Goal: Transaction & Acquisition: Obtain resource

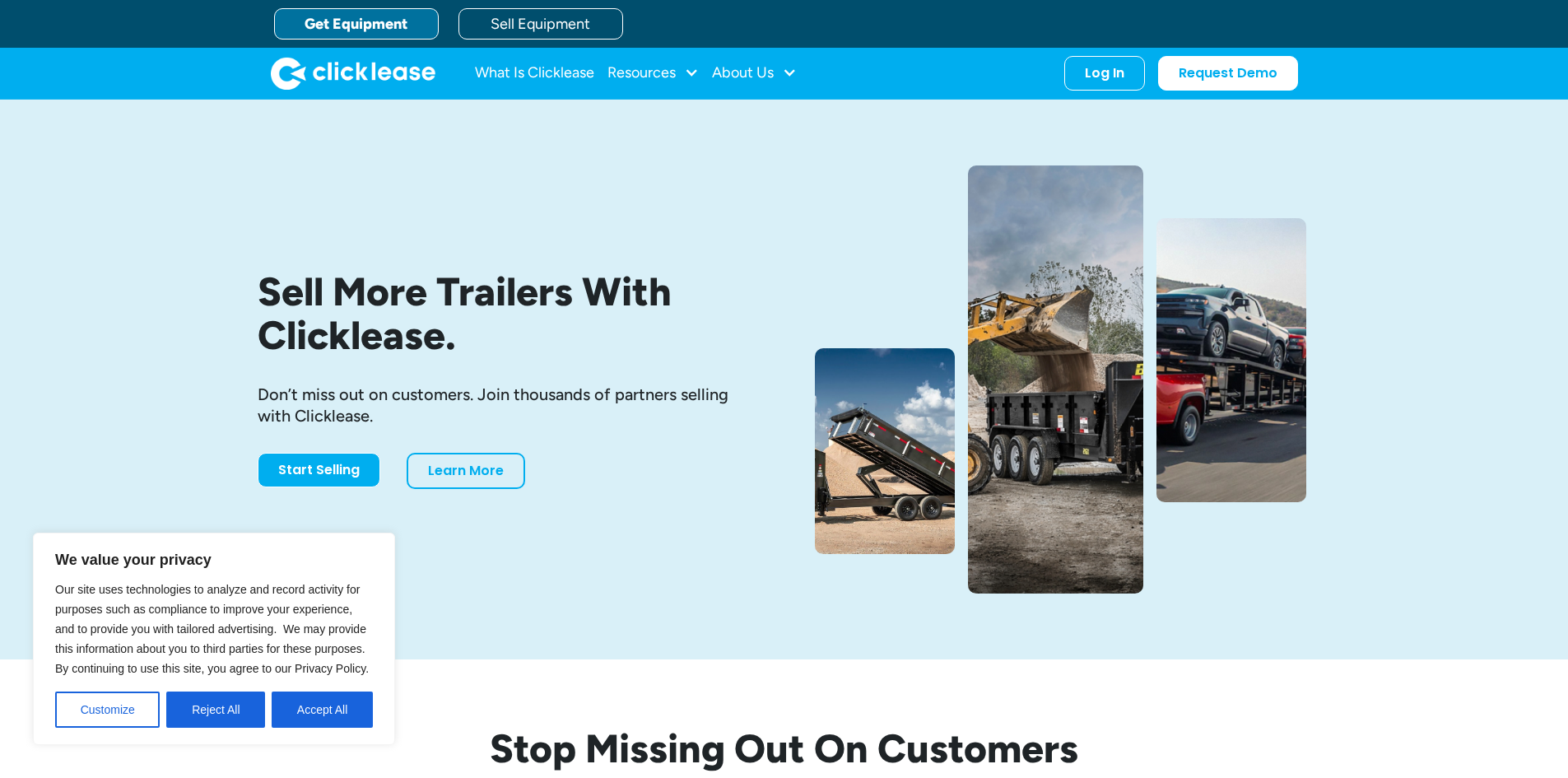
click at [360, 35] on link "Get Equipment" at bounding box center [356, 23] width 164 height 31
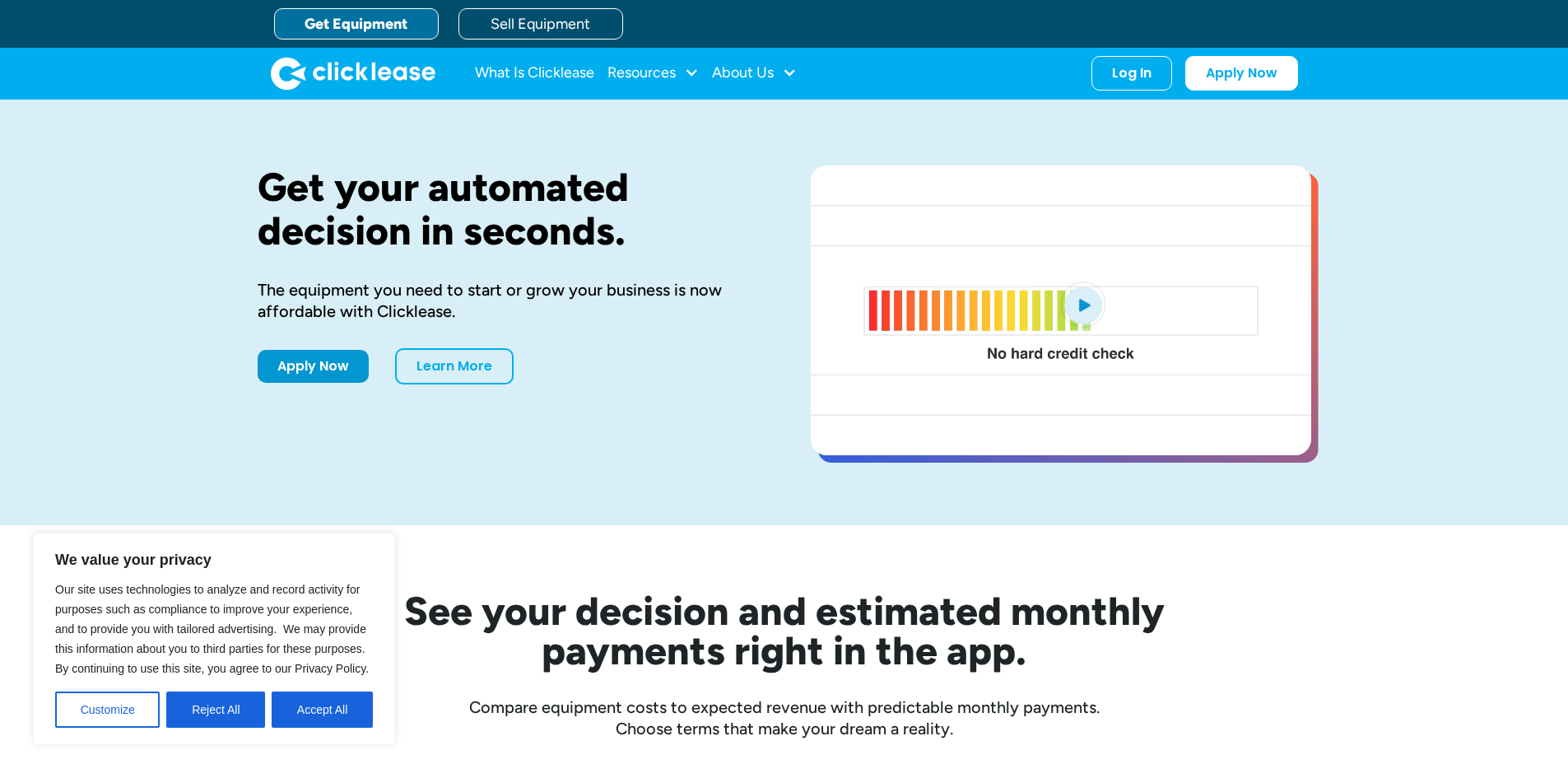
click at [363, 50] on div "What Is Clicklease Resources Blog Case Studies Videos FAQs About Us About Us Ca…" at bounding box center [784, 73] width 1027 height 51
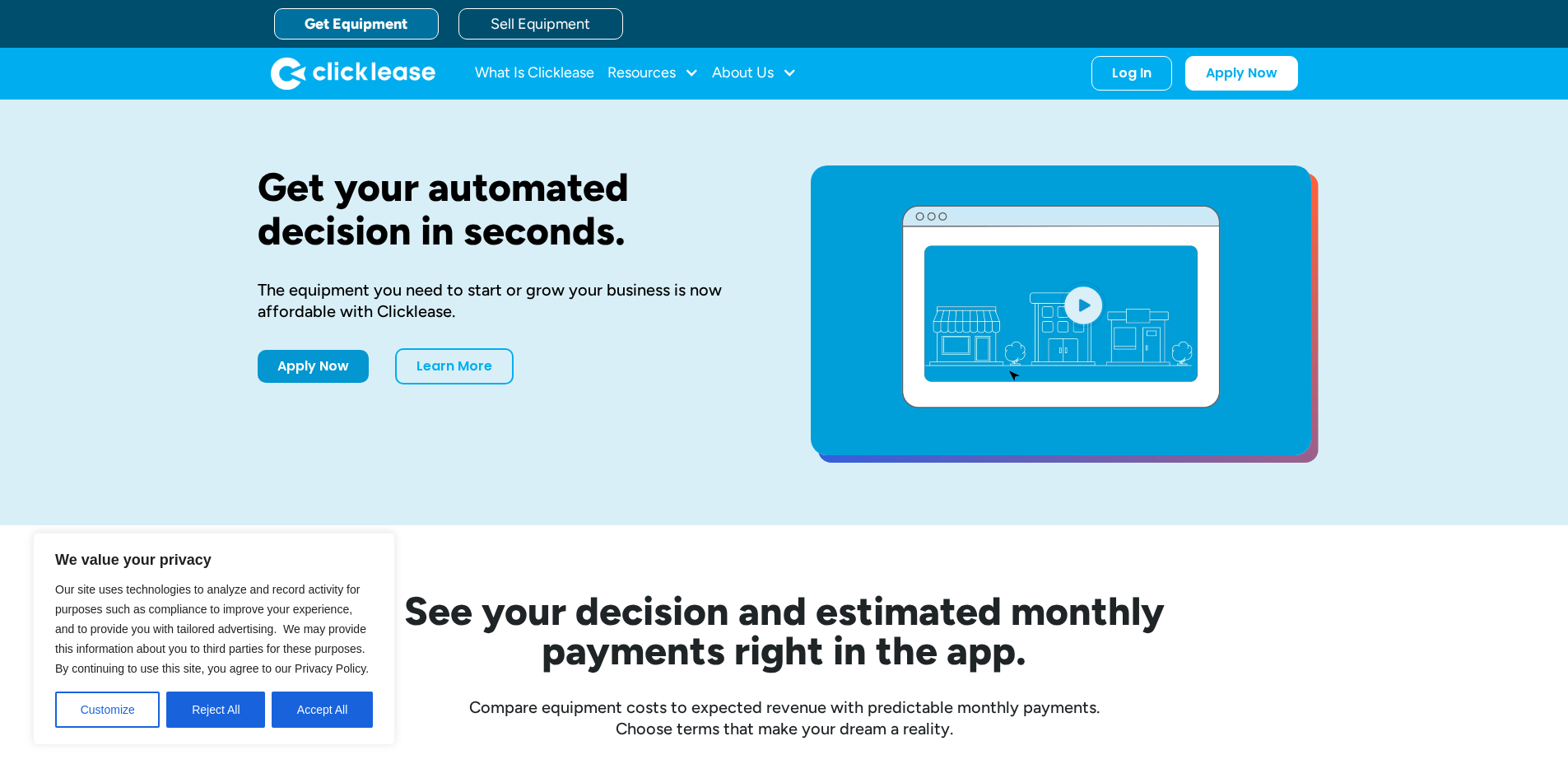
click at [363, 35] on link "Get Equipment" at bounding box center [356, 23] width 164 height 31
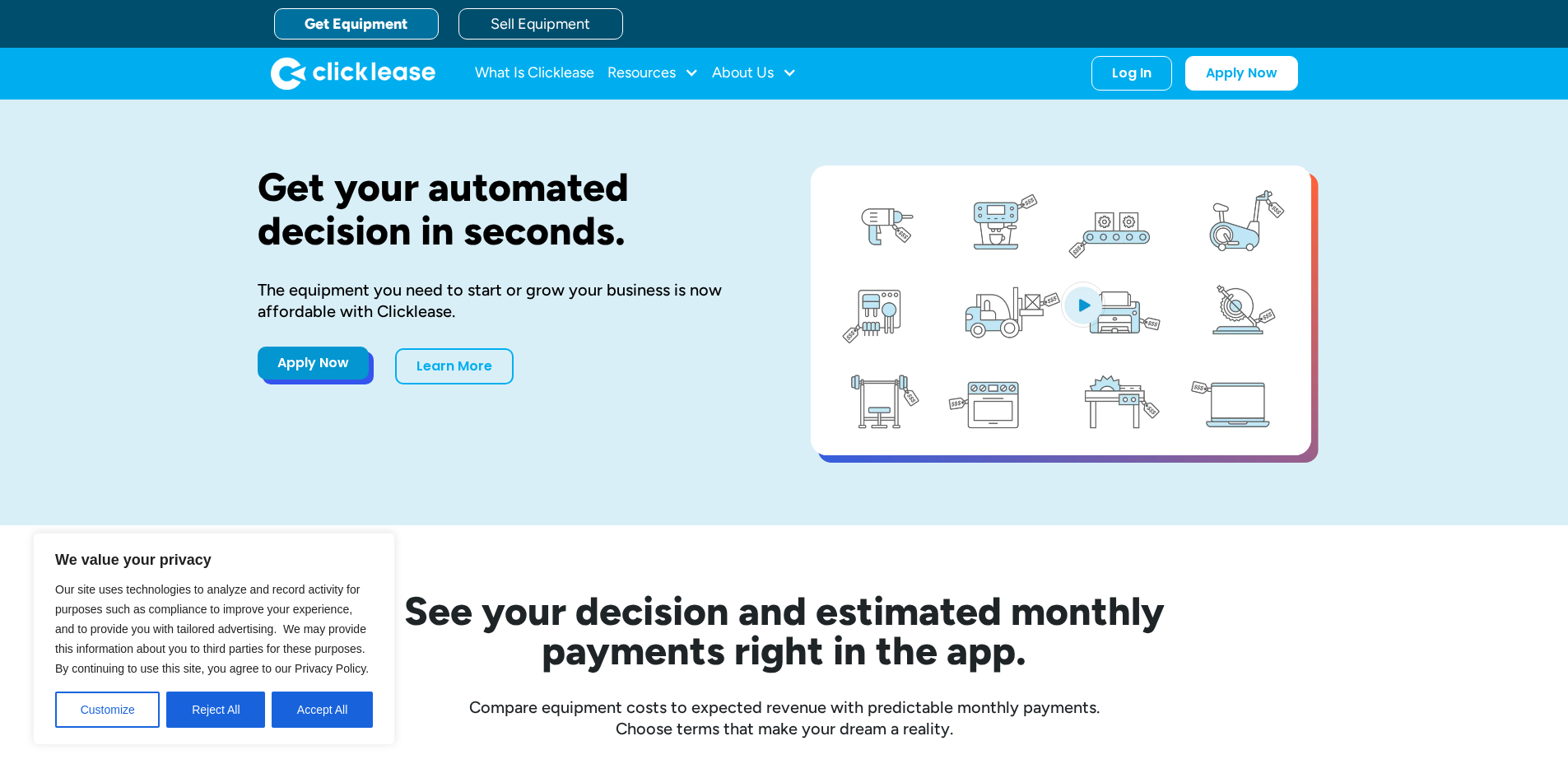
click at [332, 361] on link "Apply Now" at bounding box center [313, 362] width 111 height 33
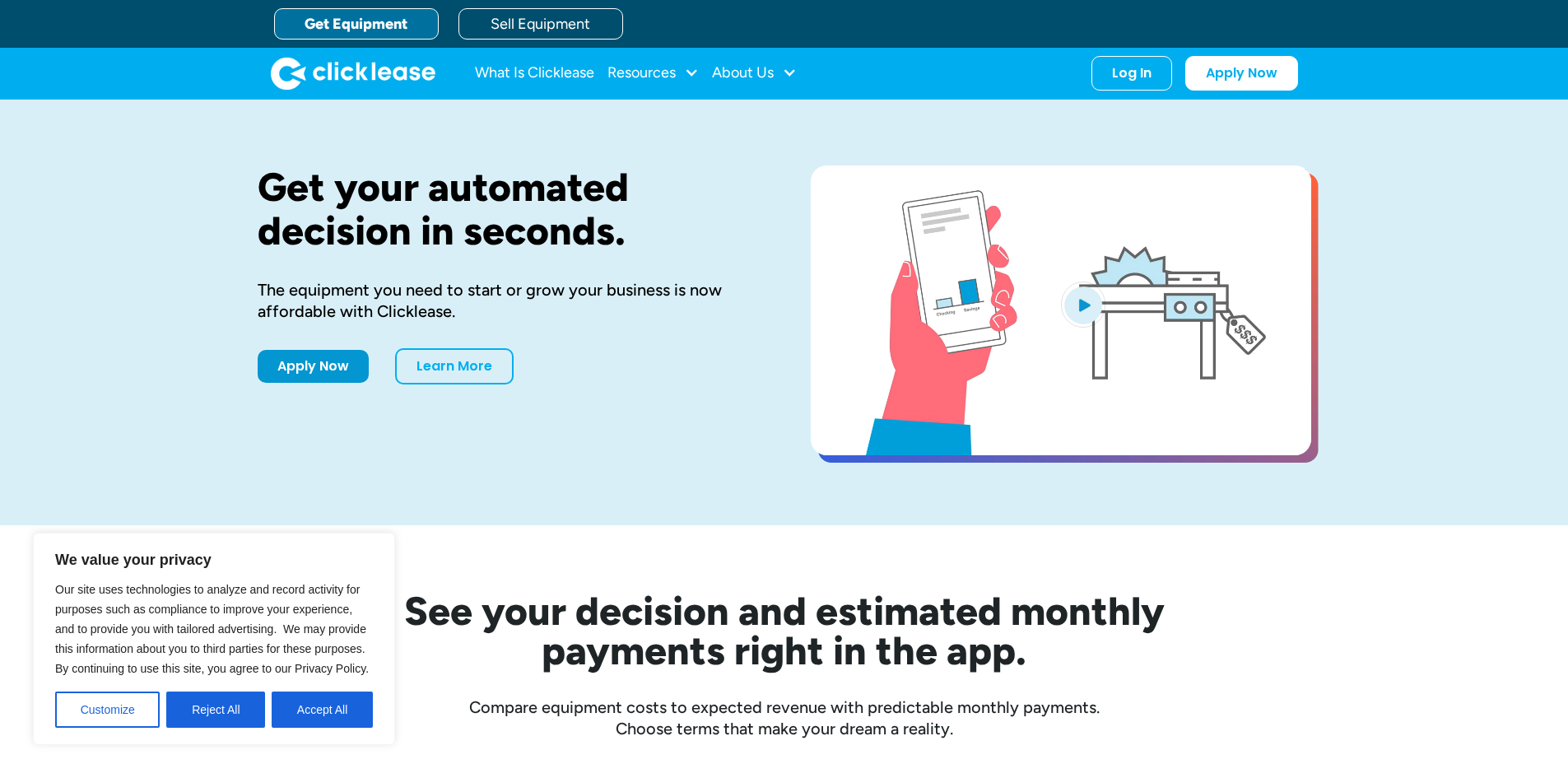
click at [455, 345] on div "Get your automated decision in seconds. The equipment you need to start or grow…" at bounding box center [508, 312] width 501 height 294
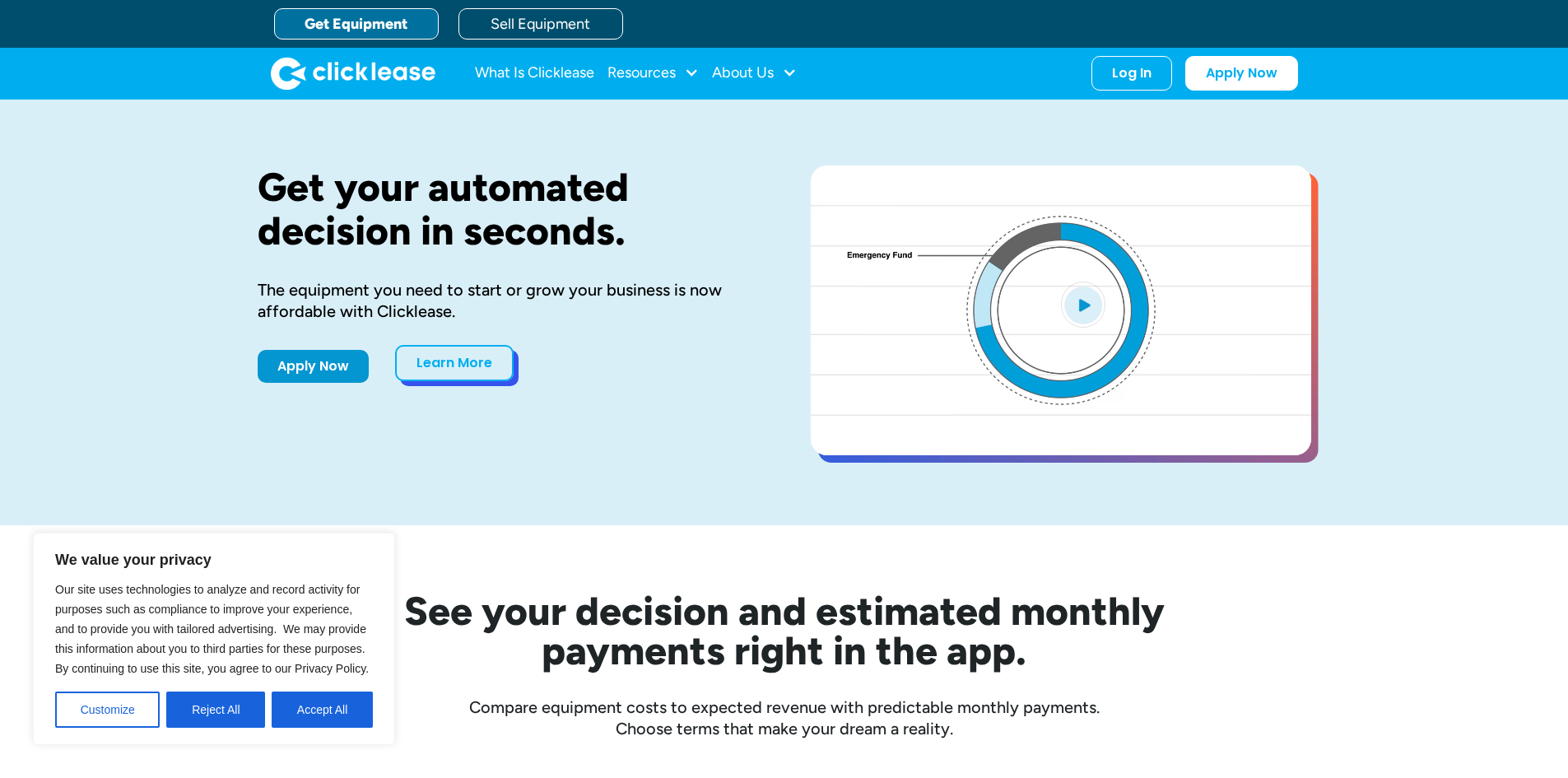
click at [469, 377] on link "Learn More" at bounding box center [454, 362] width 119 height 36
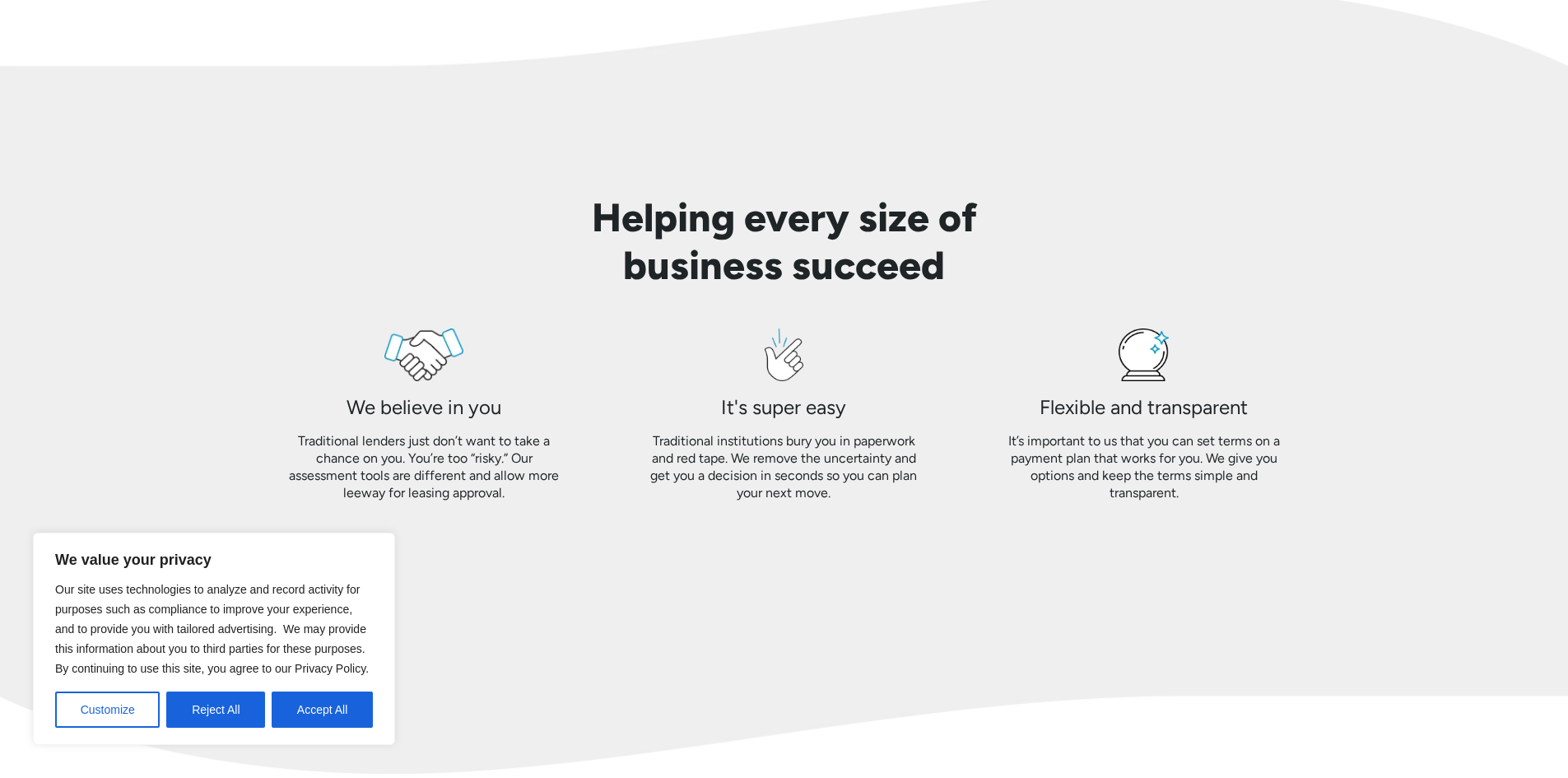
scroll to position [1481, 0]
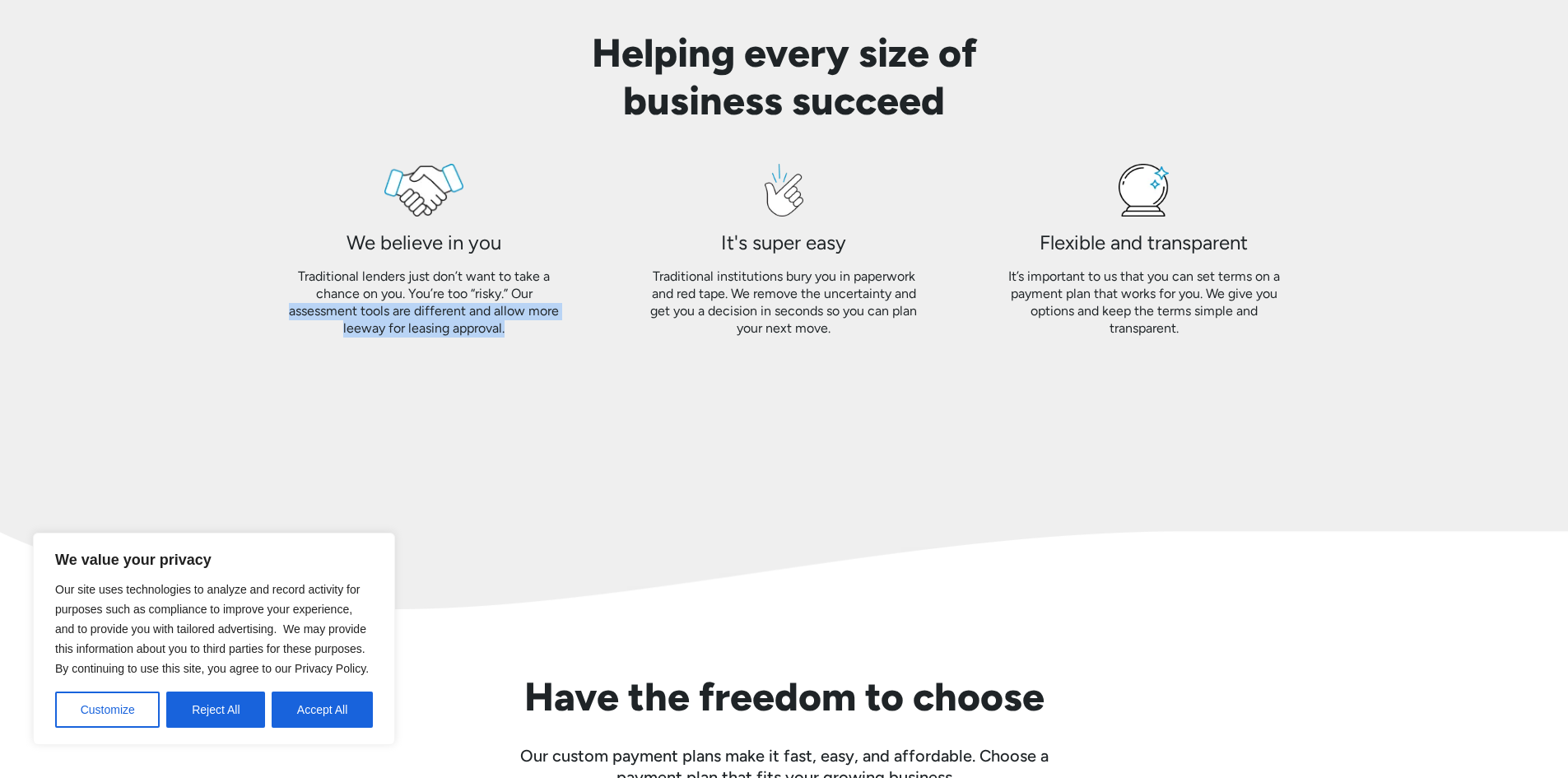
drag, startPoint x: 291, startPoint y: 306, endPoint x: 557, endPoint y: 323, distance: 266.5
click at [557, 323] on div "Traditional lenders just don’t want to take a chance on you. You’re too “risky.…" at bounding box center [424, 302] width 280 height 68
drag, startPoint x: 343, startPoint y: 333, endPoint x: 501, endPoint y: 335, distance: 158.0
click at [501, 335] on div "Traditional lenders just don’t want to take a chance on you. You’re too “risky.…" at bounding box center [424, 302] width 280 height 68
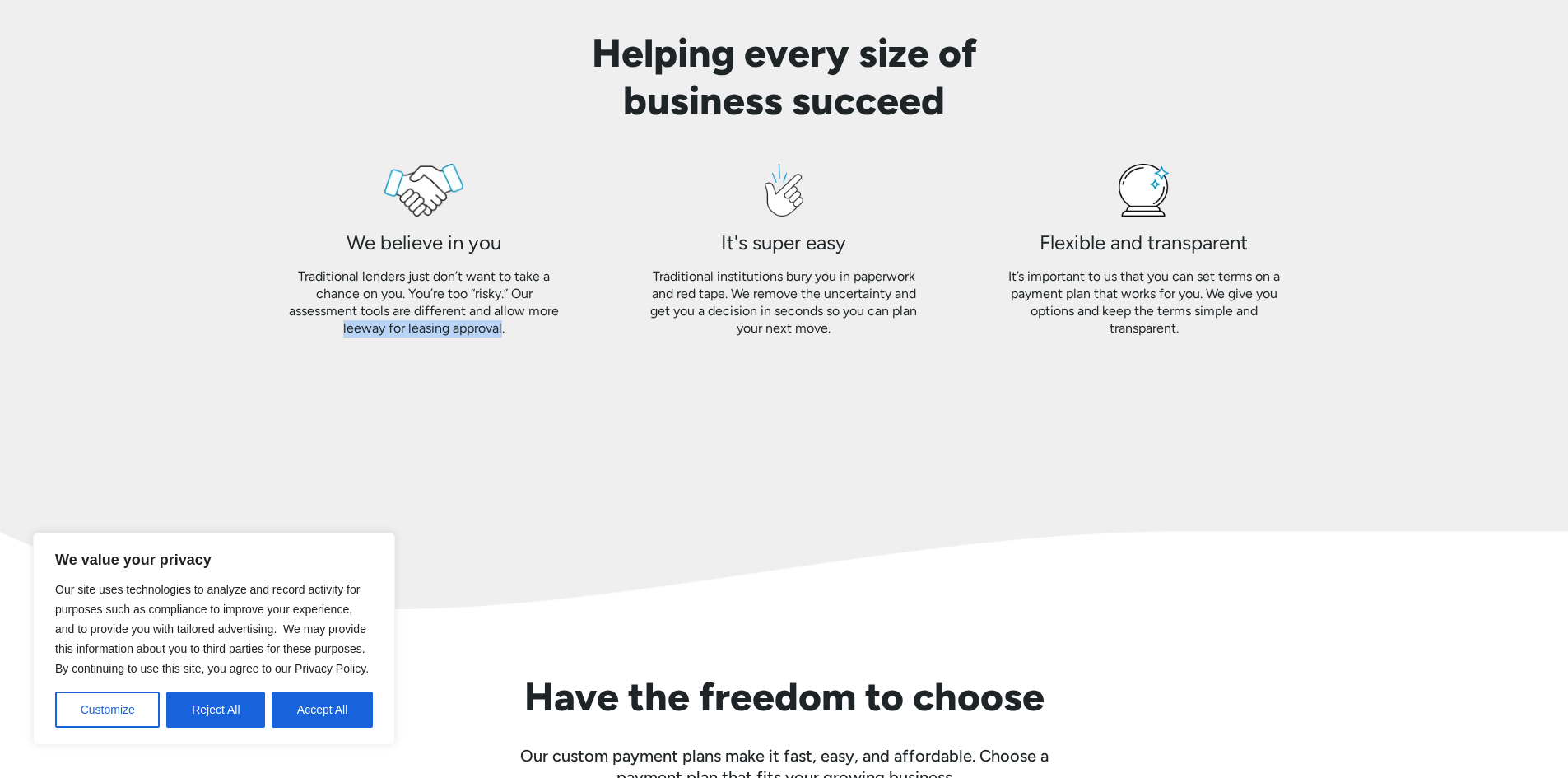
click at [565, 472] on img at bounding box center [784, 539] width 1568 height 141
click at [471, 403] on div "Helping every size of business succeed We believe in you Traditional lenders ju…" at bounding box center [784, 216] width 1053 height 505
drag, startPoint x: 285, startPoint y: 304, endPoint x: 385, endPoint y: 312, distance: 100.3
click at [385, 312] on div "Traditional lenders just don’t want to take a chance on you. You’re too “risky.…" at bounding box center [424, 302] width 280 height 68
click at [382, 312] on div "Traditional lenders just don’t want to take a chance on you. You’re too “risky.…" at bounding box center [424, 302] width 280 height 68
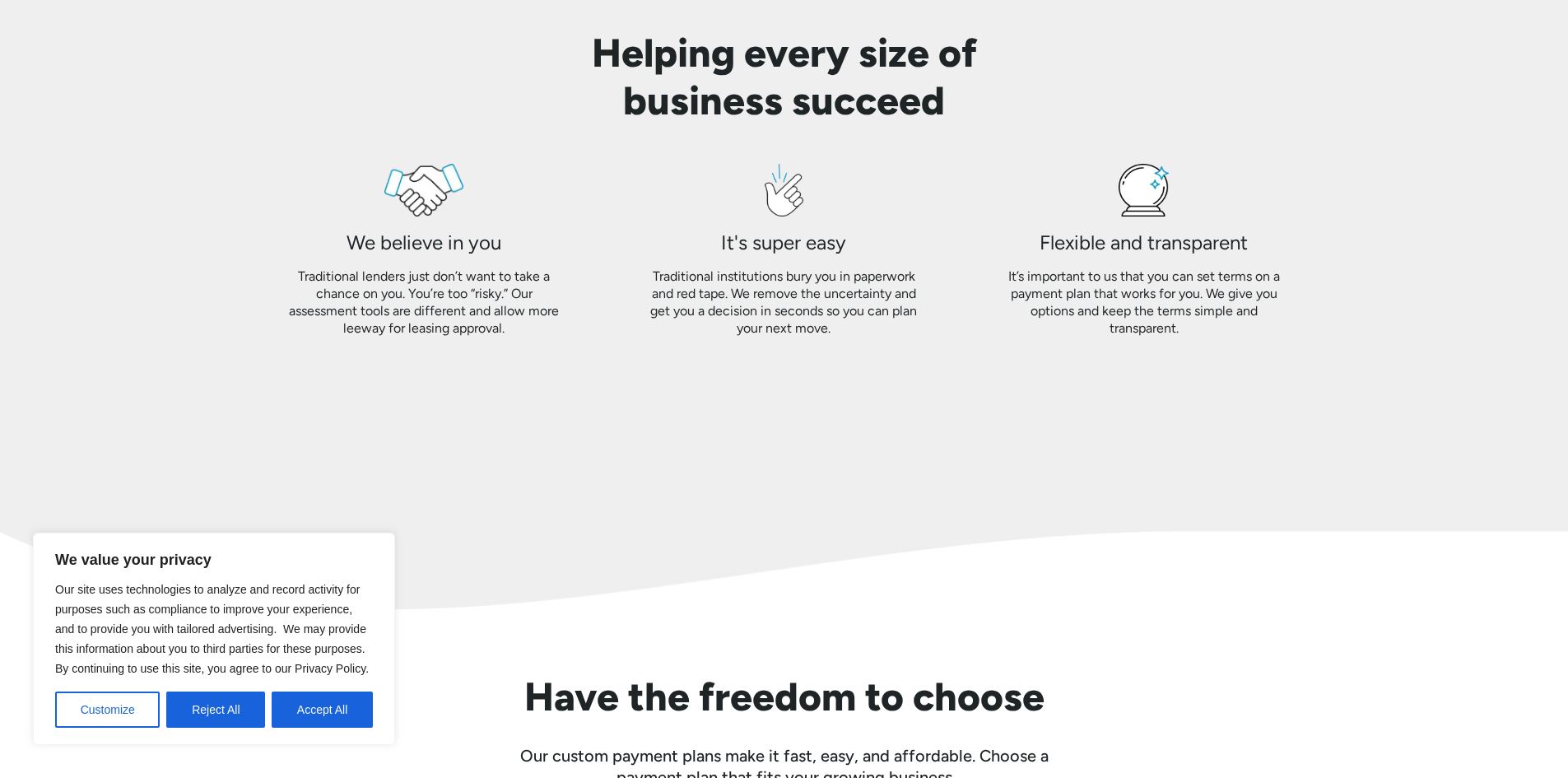
click at [382, 312] on div "Traditional lenders just don’t want to take a chance on you. You’re too “risky.…" at bounding box center [424, 302] width 280 height 68
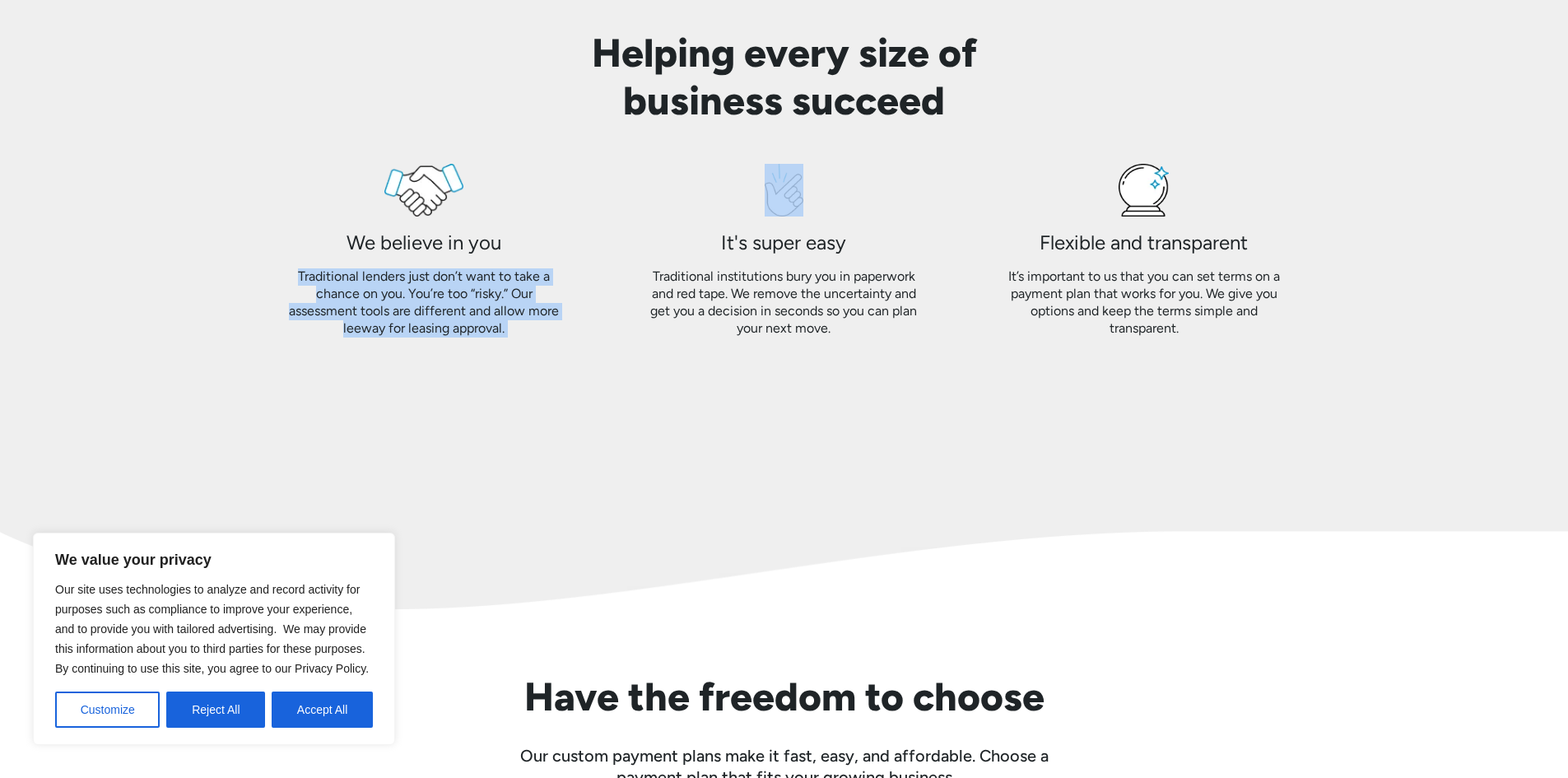
click at [382, 312] on div "Traditional lenders just don’t want to take a chance on you. You’re too “risky.…" at bounding box center [424, 302] width 280 height 68
click at [535, 401] on div "We believe in you Traditional lenders just don’t want to take a chance on you. …" at bounding box center [784, 283] width 1053 height 239
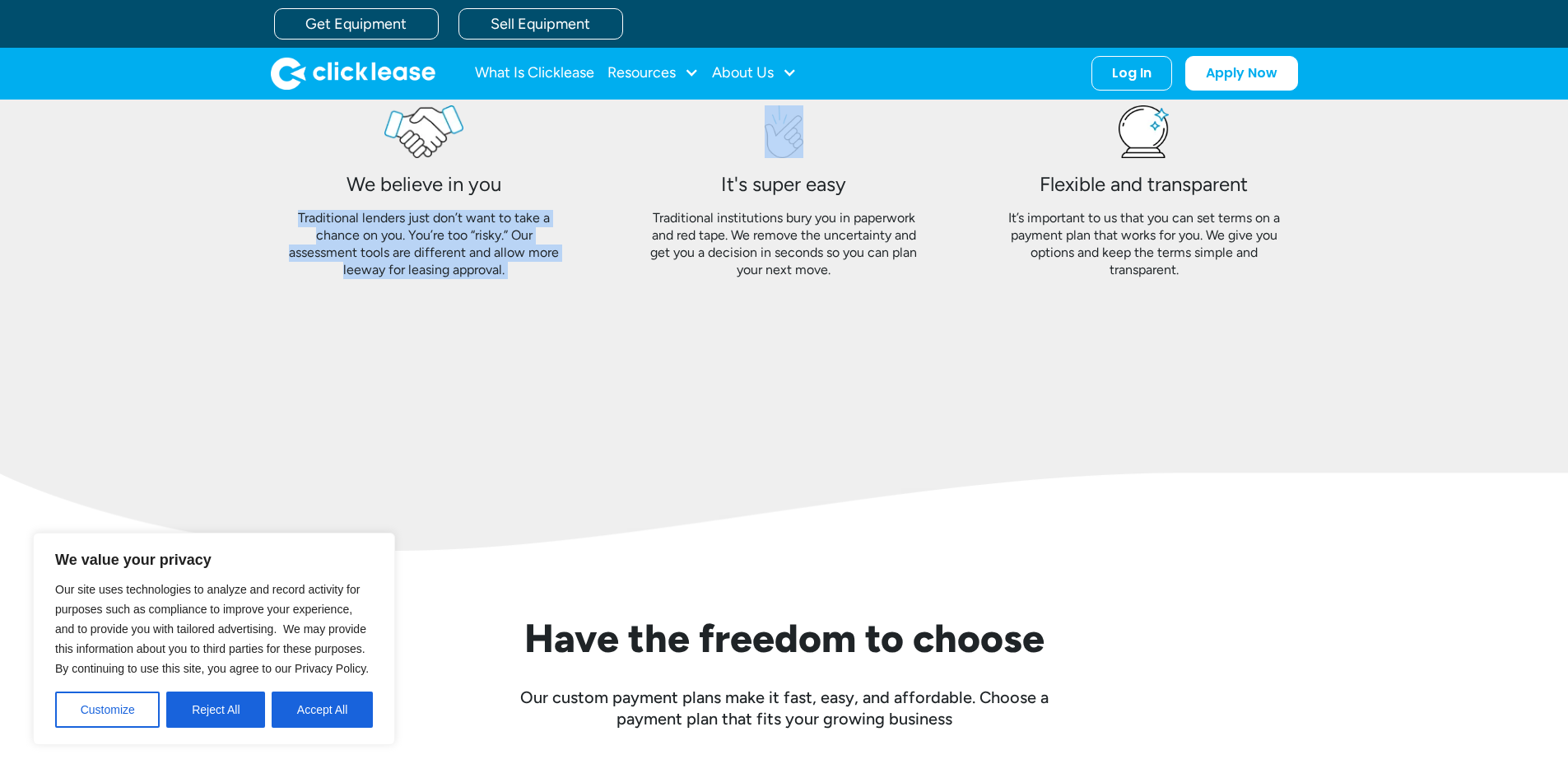
scroll to position [1457, 0]
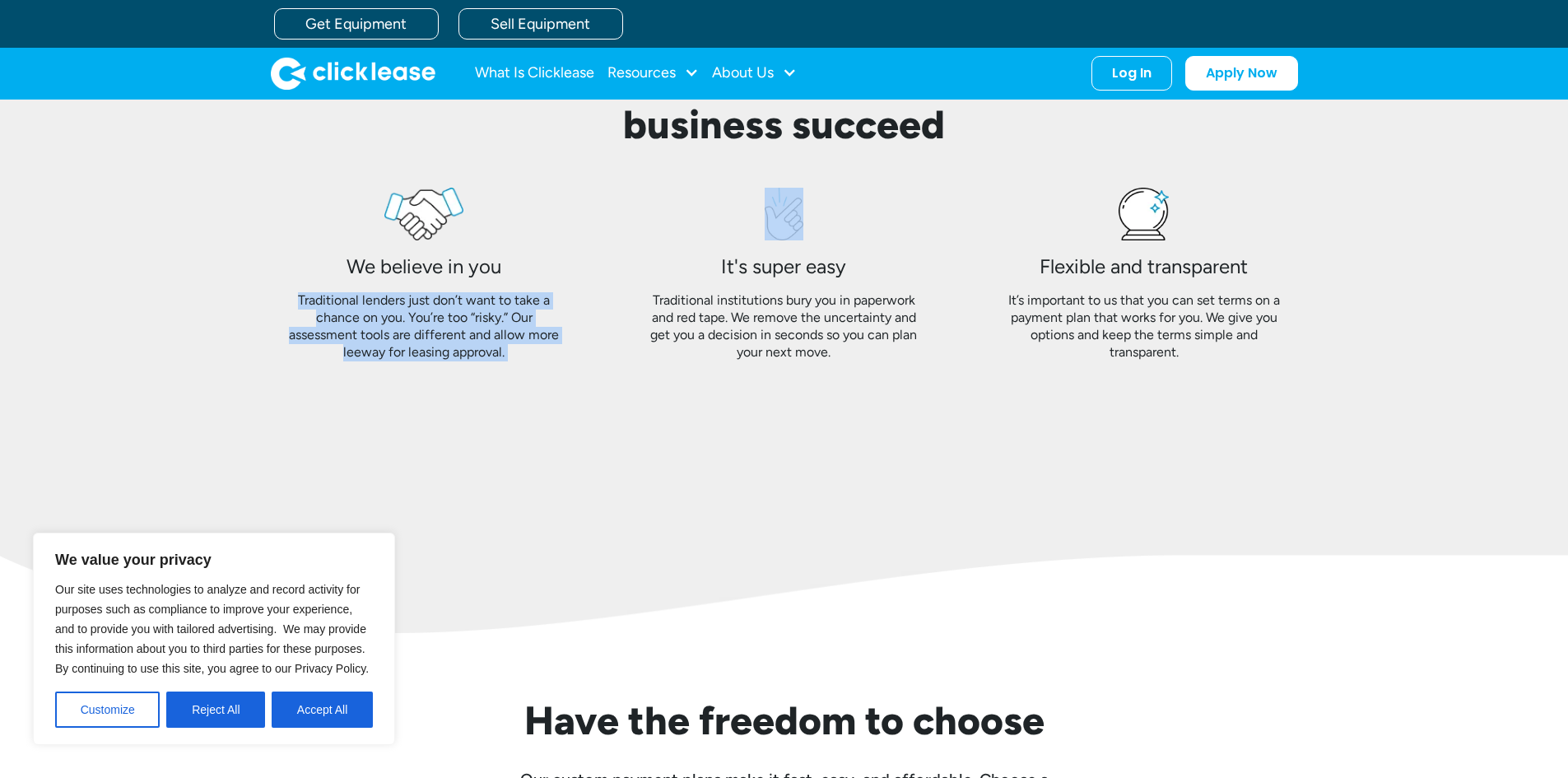
click at [371, 341] on div "Traditional lenders just don’t want to take a chance on you. You’re too “risky.…" at bounding box center [424, 326] width 280 height 68
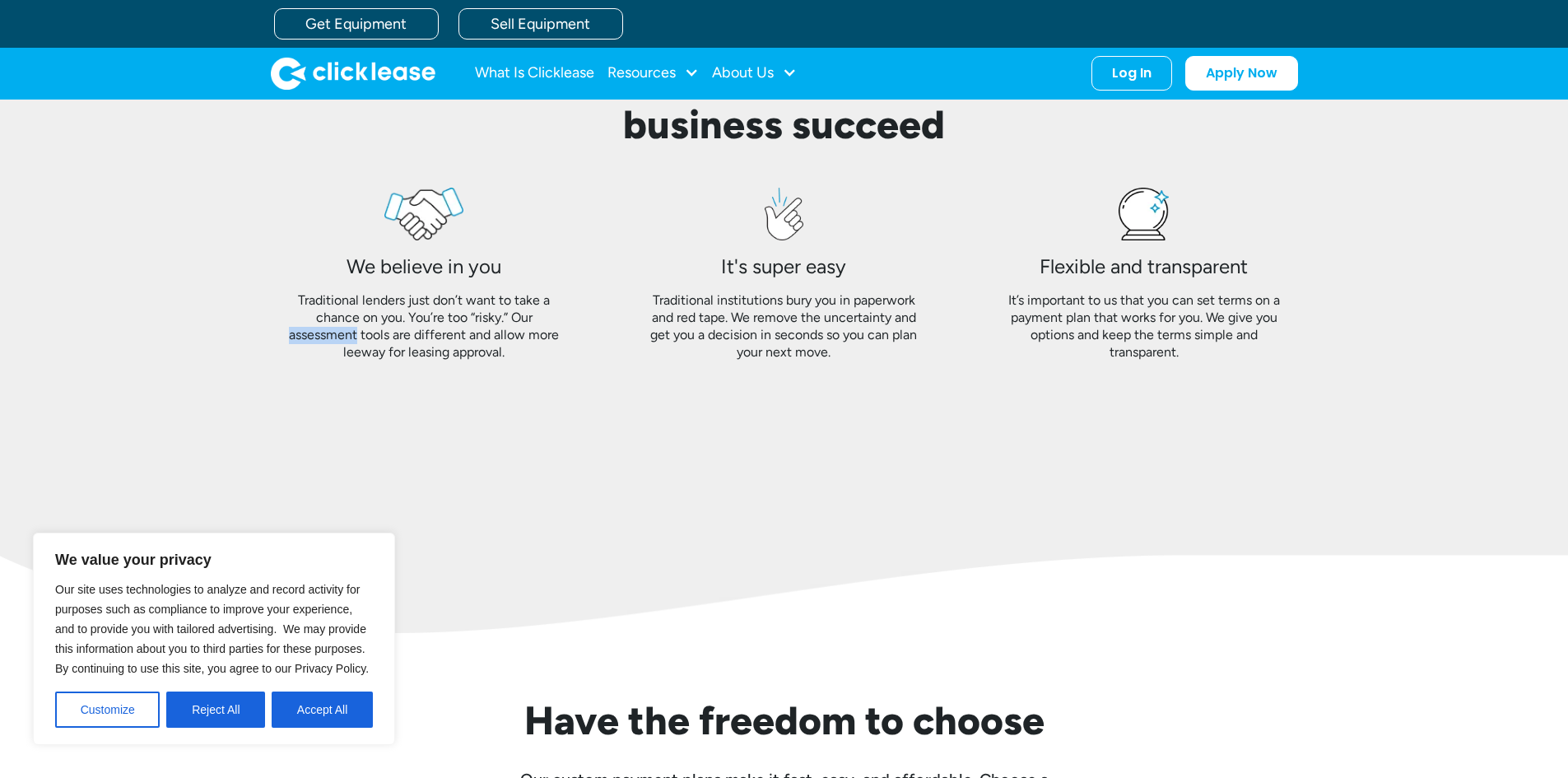
drag, startPoint x: 278, startPoint y: 329, endPoint x: 358, endPoint y: 341, distance: 80.9
click at [358, 341] on div "We believe in you Traditional lenders just don’t want to take a chance on you. …" at bounding box center [424, 274] width 333 height 173
click at [666, 433] on div "Helping every size of business succeed We believe in you Traditional lenders ju…" at bounding box center [784, 240] width 1053 height 505
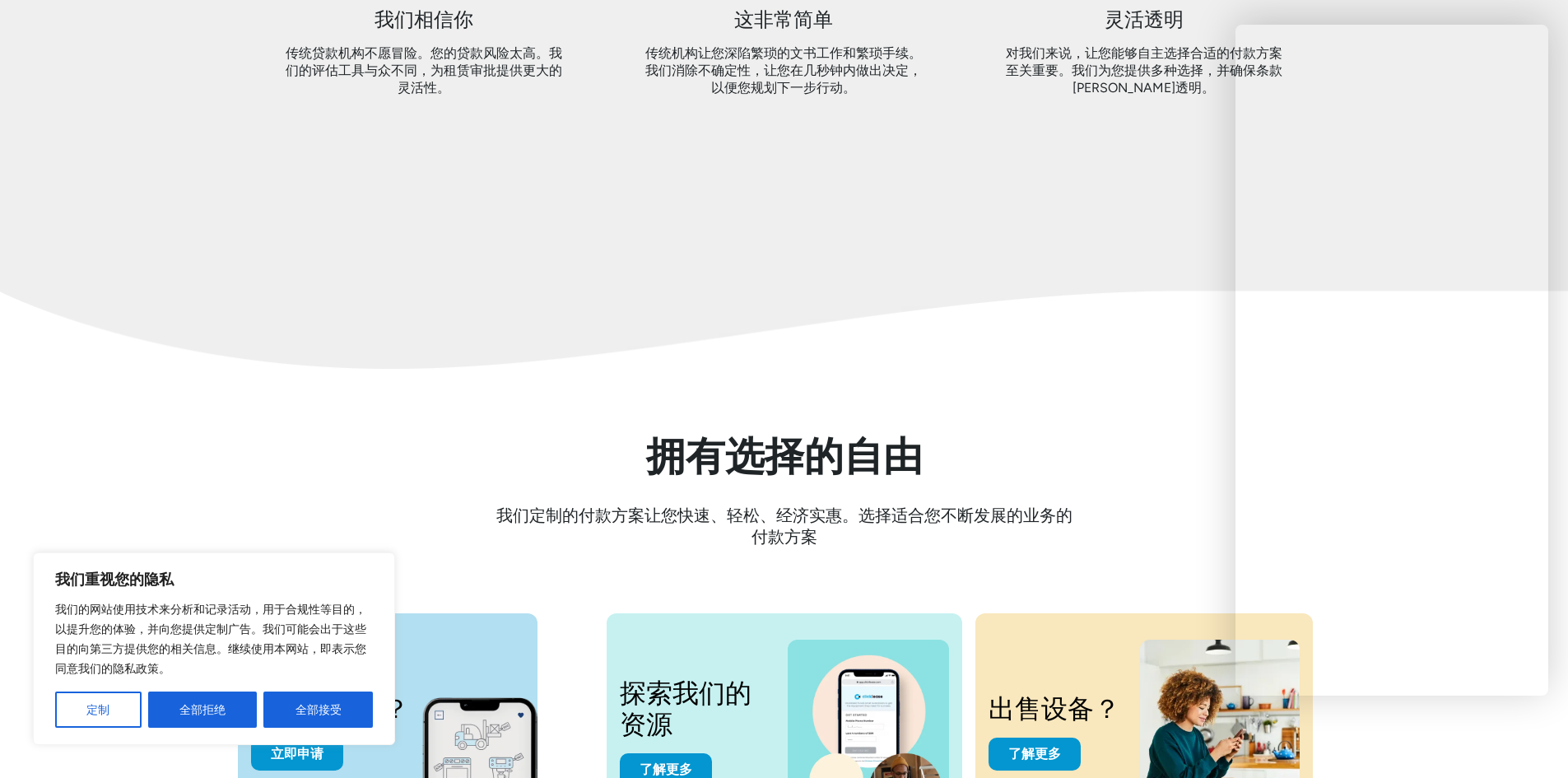
scroll to position [1705, 0]
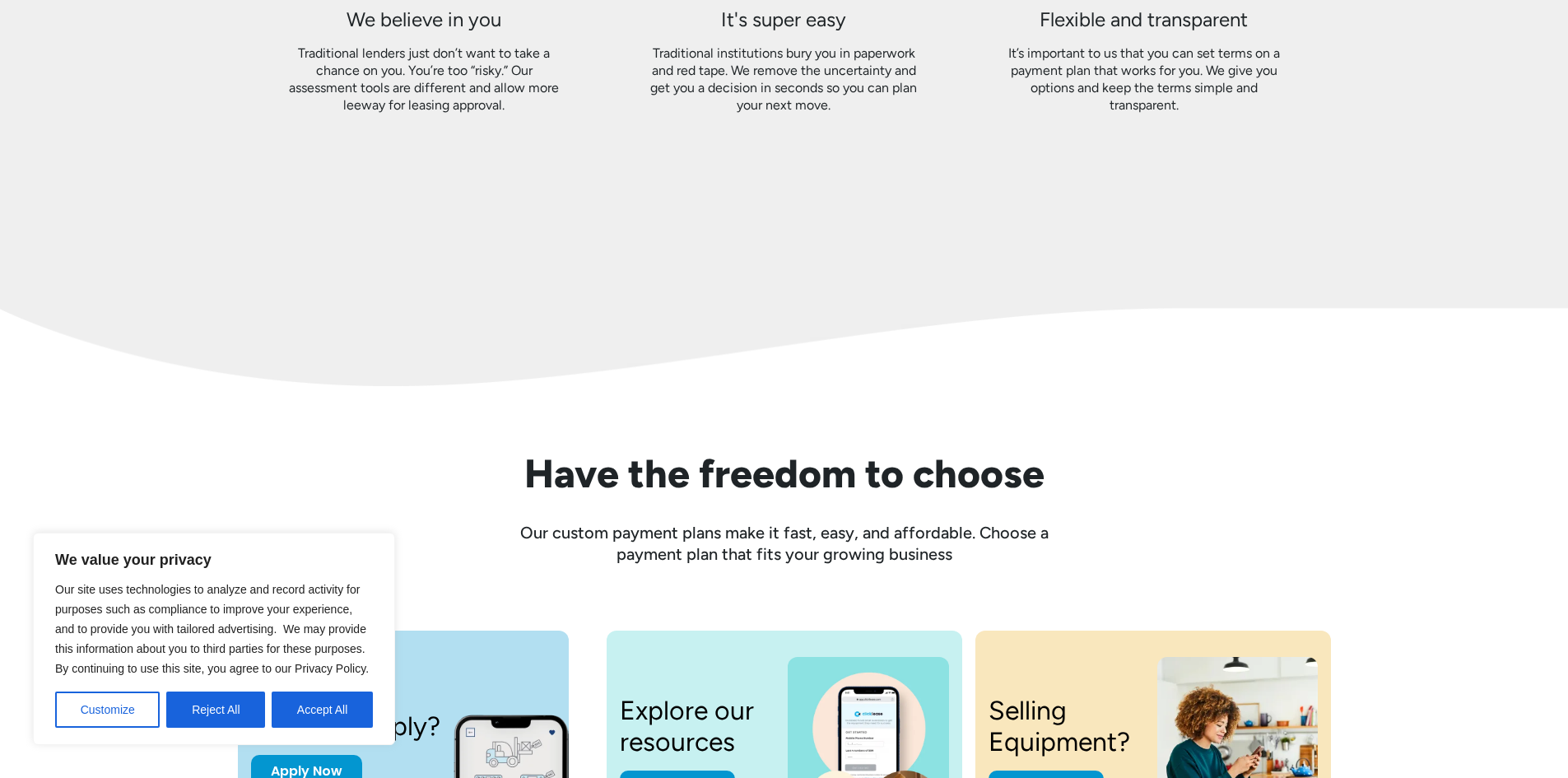
drag, startPoint x: 1118, startPoint y: 308, endPoint x: 947, endPoint y: 298, distance: 171.3
click at [947, 298] on img at bounding box center [784, 316] width 1568 height 141
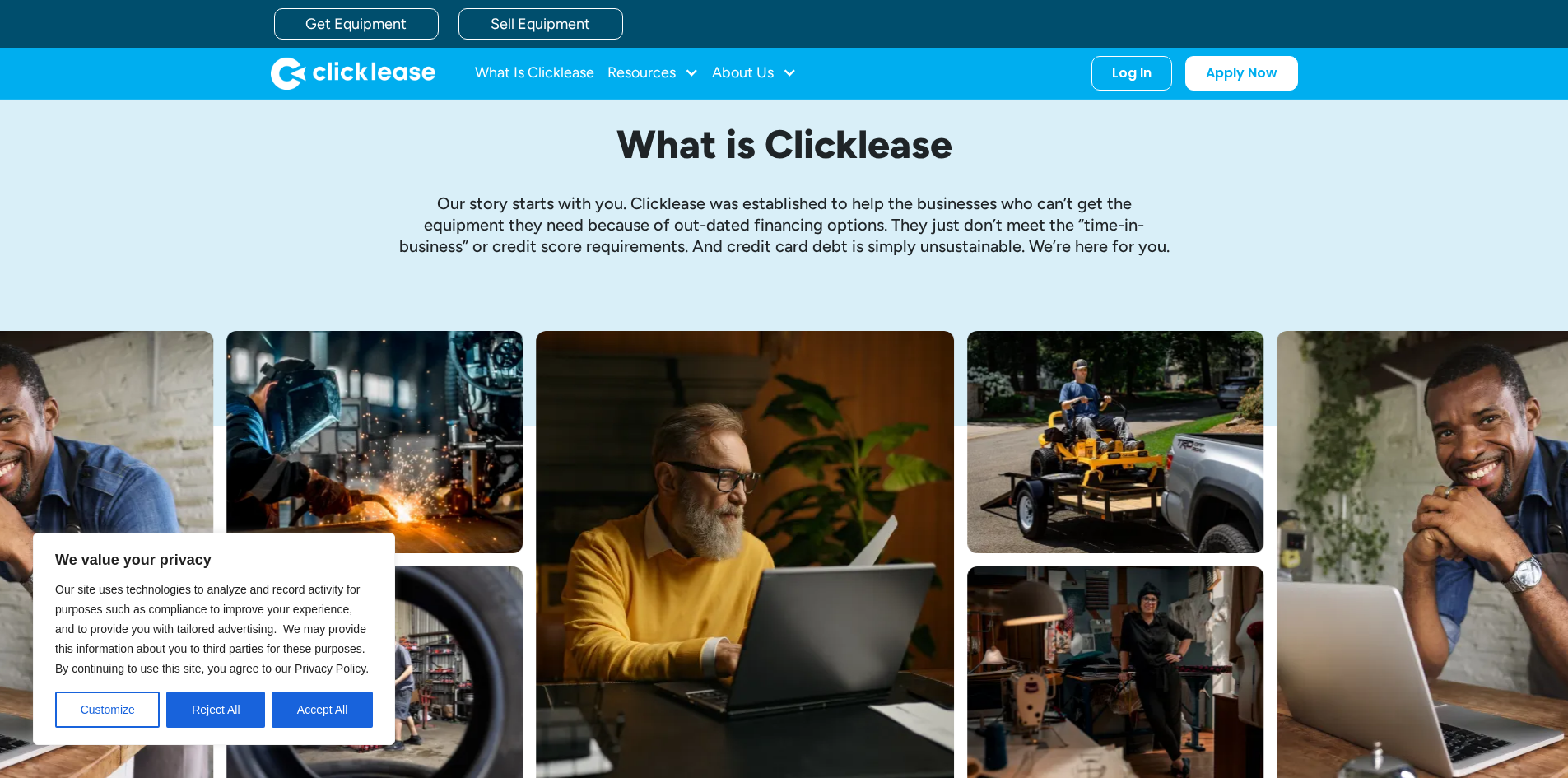
scroll to position [0, 0]
